Goal: Task Accomplishment & Management: Manage account settings

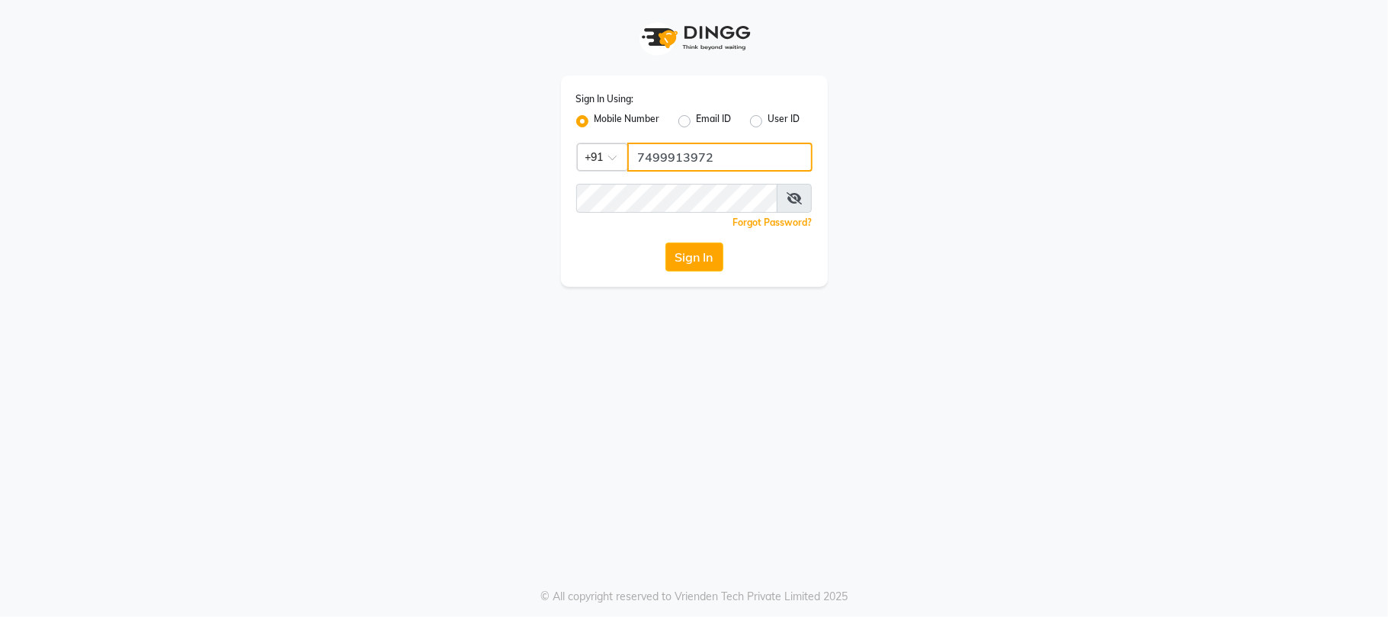
click at [678, 149] on input "7499913972" at bounding box center [719, 157] width 185 height 29
type input "1234500000"
click at [699, 256] on button "Sign In" at bounding box center [694, 256] width 58 height 29
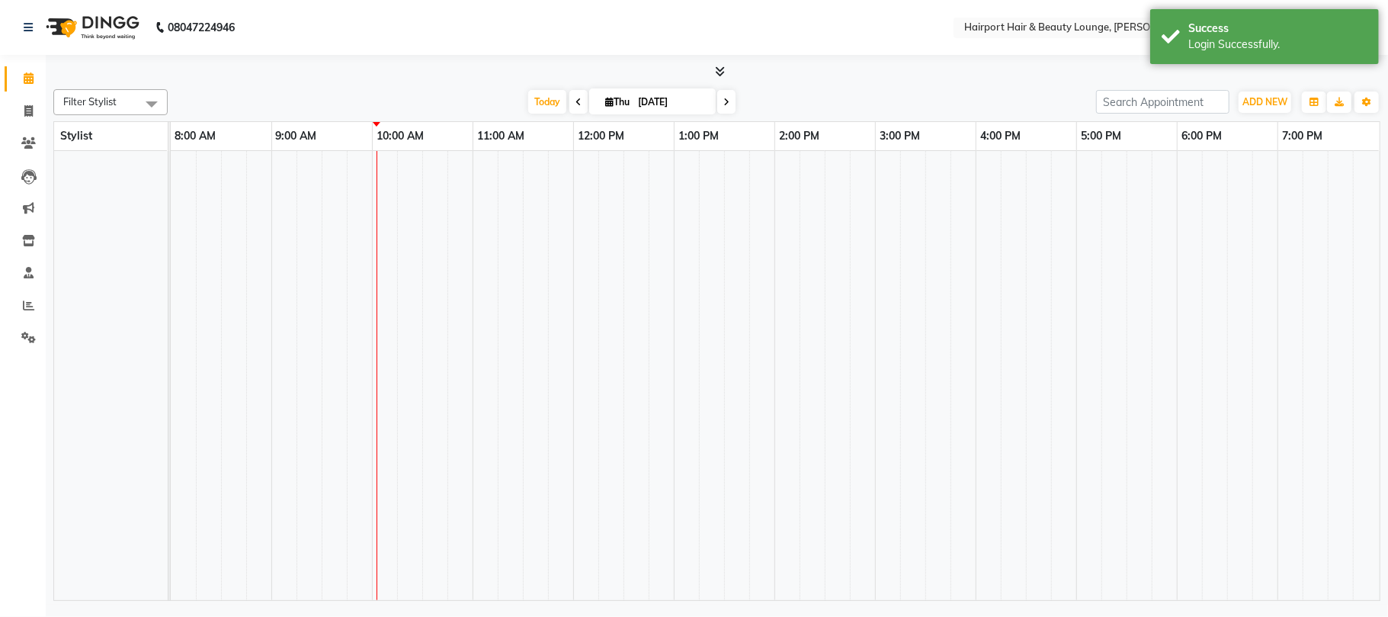
select select "en"
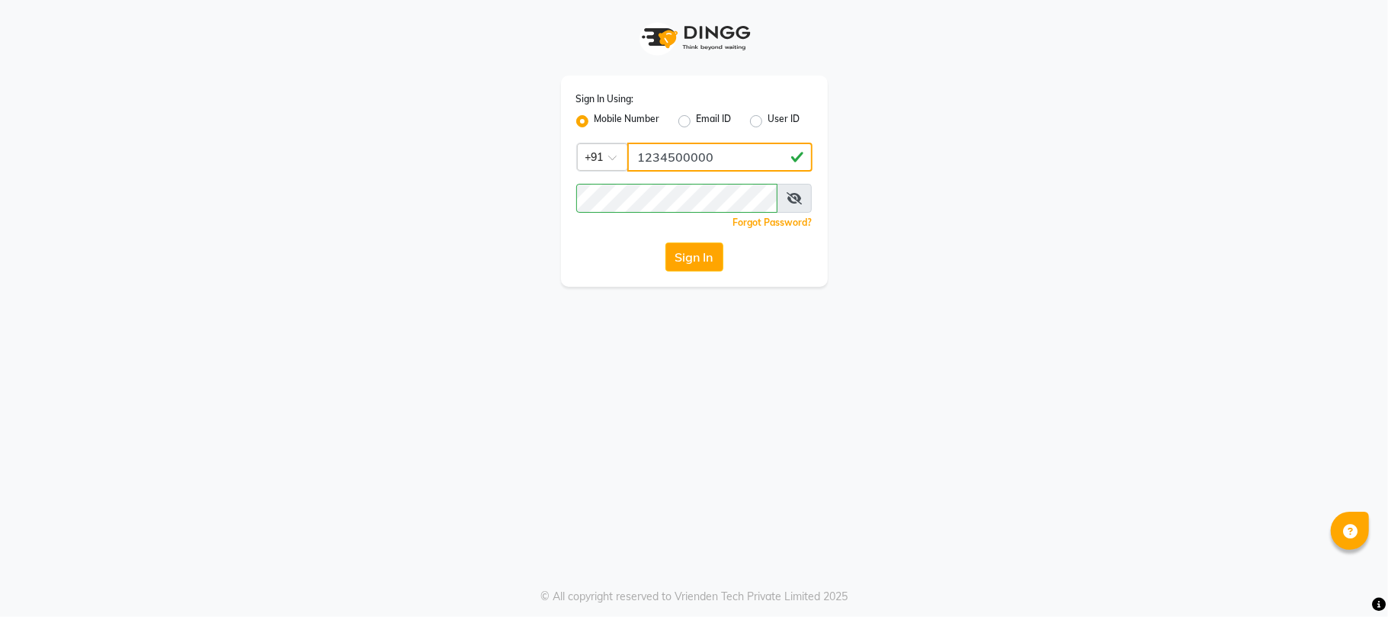
click at [689, 156] on input "1234500000" at bounding box center [719, 157] width 185 height 29
click at [692, 261] on button "Sign In" at bounding box center [694, 256] width 58 height 29
